Goal: Task Accomplishment & Management: Manage account settings

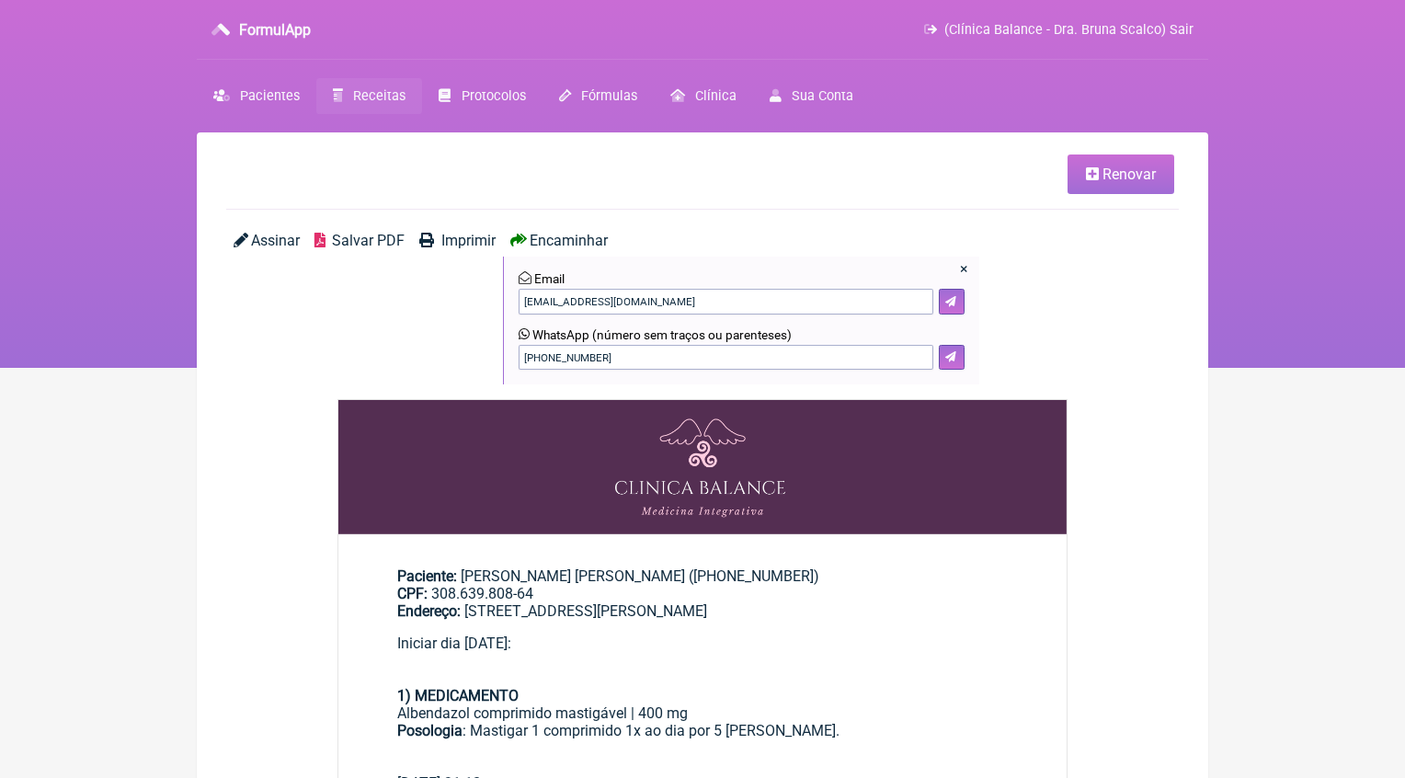
click at [388, 86] on link "Receitas" at bounding box center [369, 96] width 106 height 36
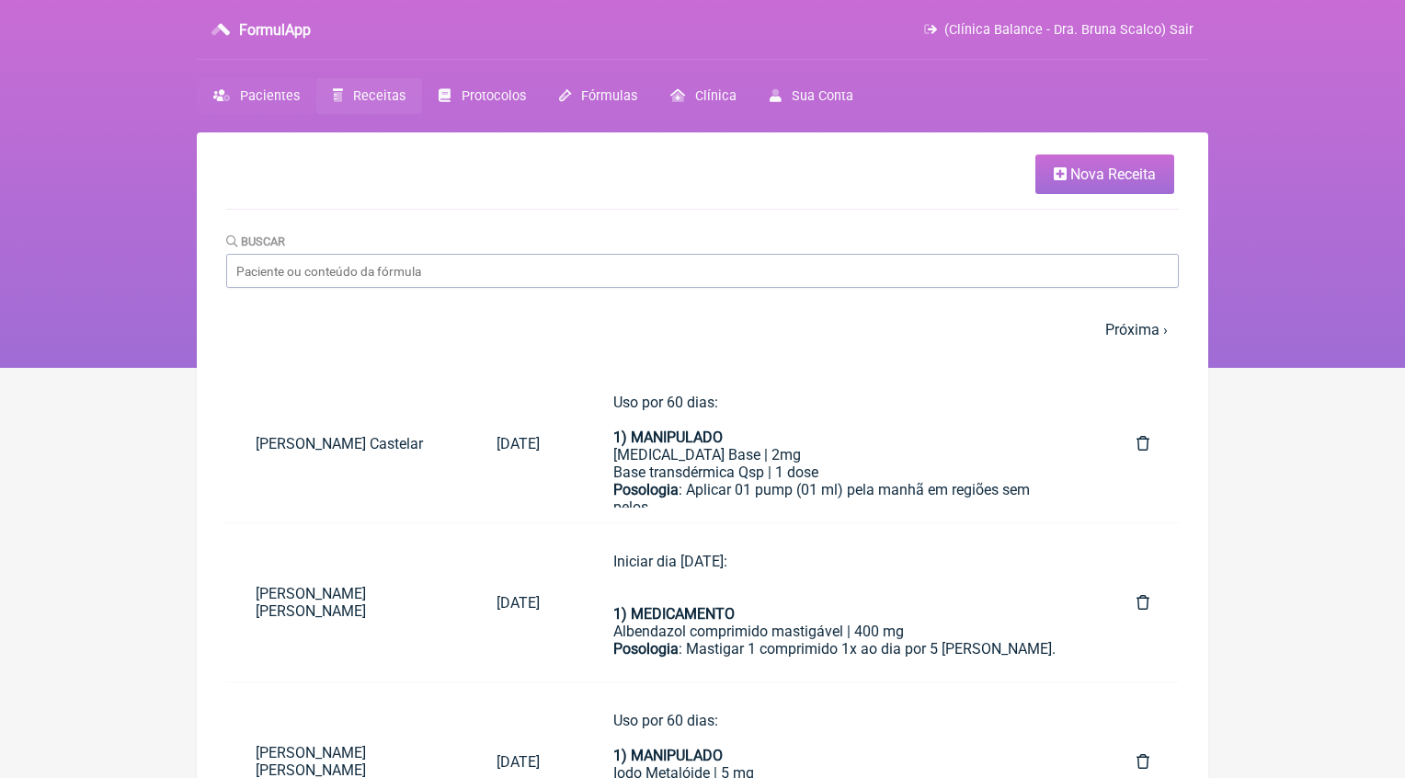
click at [281, 99] on span "Pacientes" at bounding box center [270, 96] width 60 height 16
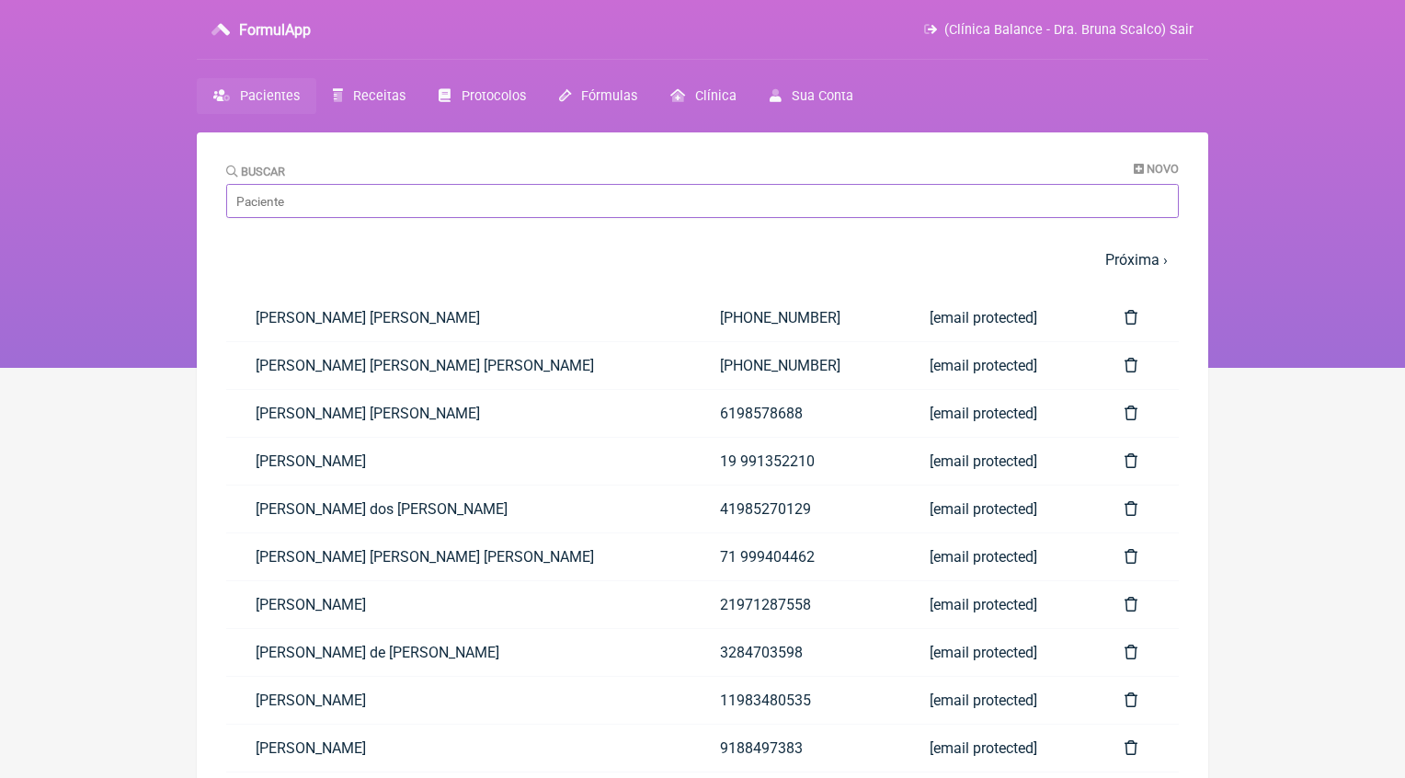
click at [302, 208] on input "Buscar" at bounding box center [702, 201] width 953 height 34
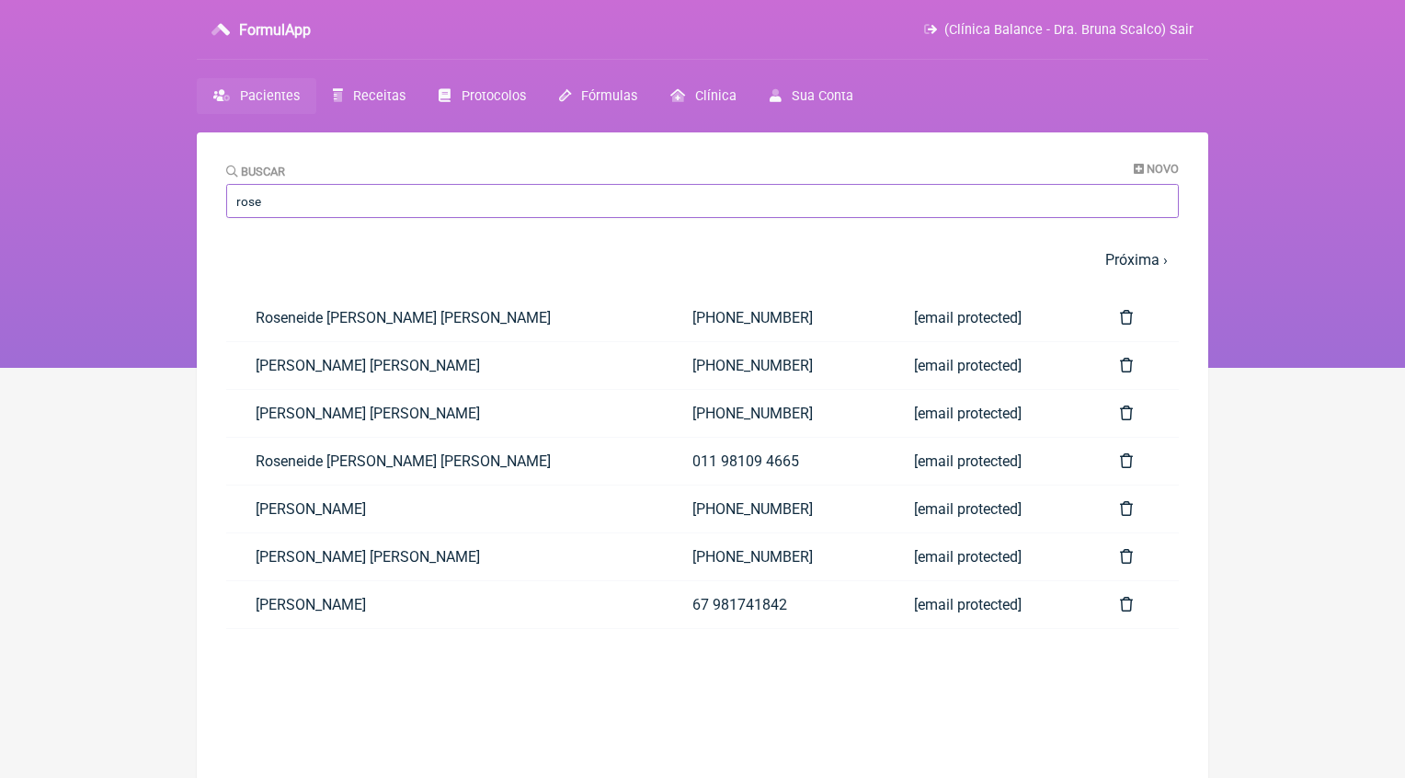
type input "rose"
click at [1177, 32] on span "(Clínica Balance - Dra. Bruna Scalco) Sair" at bounding box center [1069, 30] width 249 height 16
click at [1182, 31] on span "(Clínica Balance - Dra. Bruna Scalco) Sair" at bounding box center [1069, 30] width 249 height 16
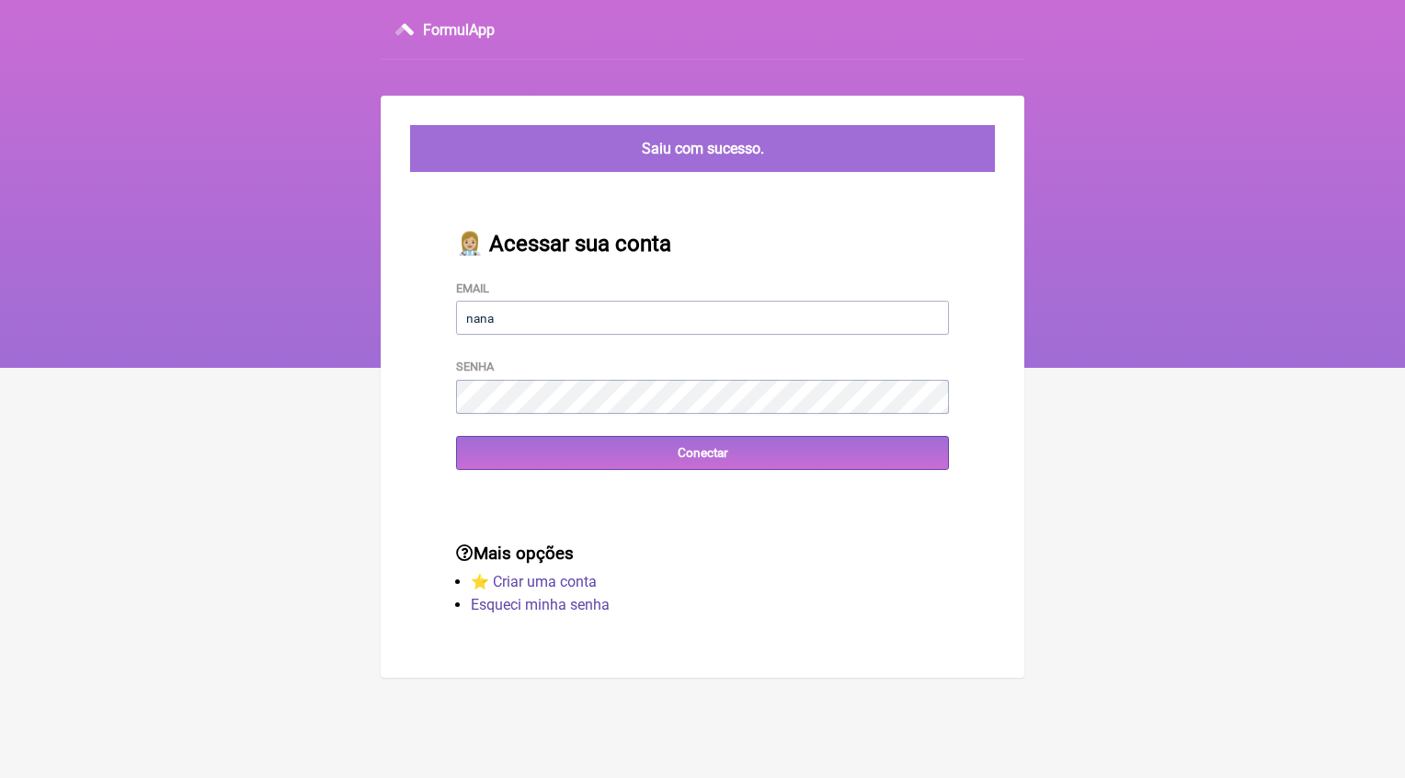
type input "nanascalco@gmail.com"
click at [703, 452] on input "Conectar" at bounding box center [702, 453] width 493 height 34
